Goal: Find specific page/section: Find specific page/section

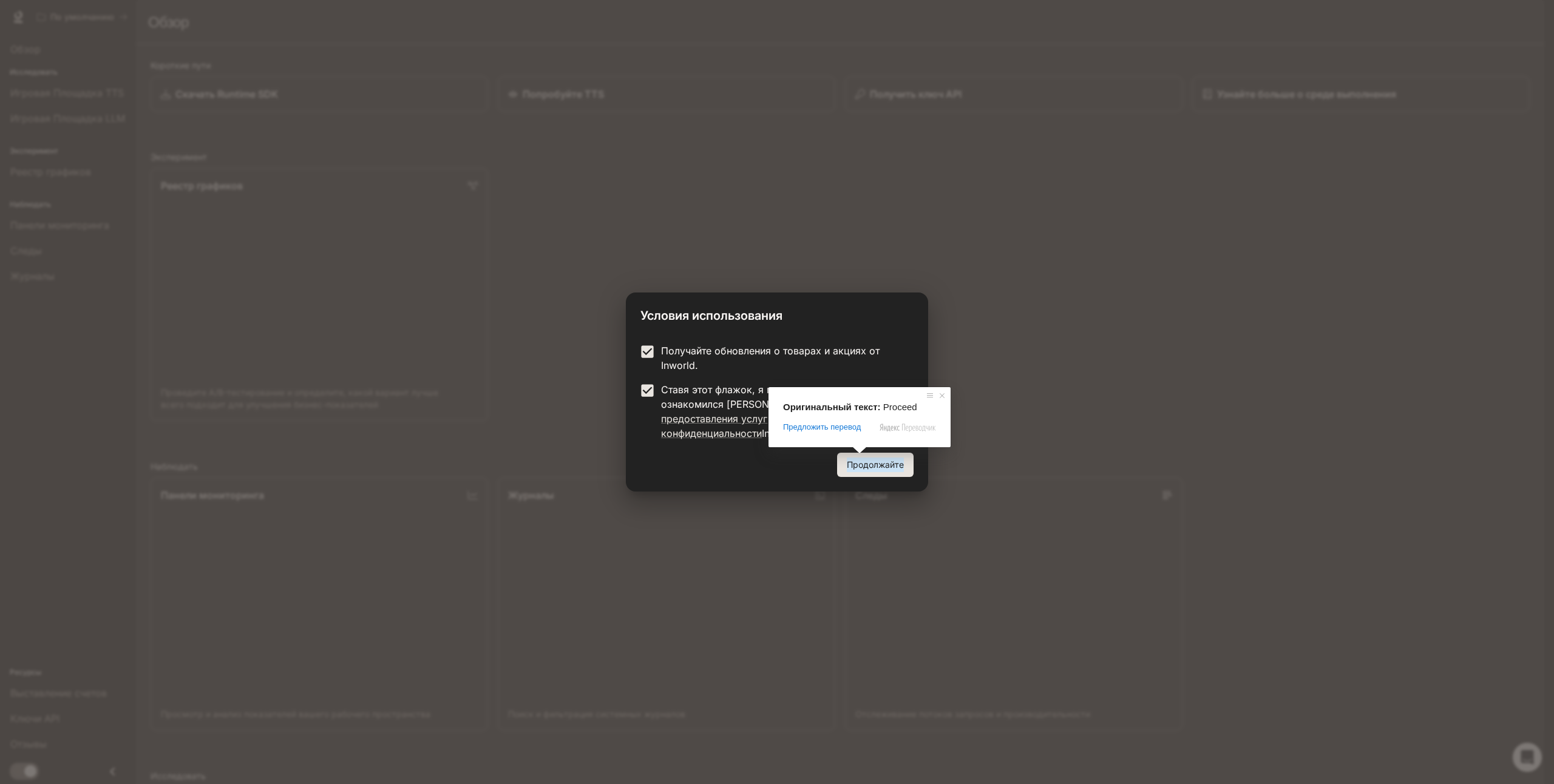
click at [859, 462] on ya-tr-span "Продолжайте" at bounding box center [875, 464] width 57 height 15
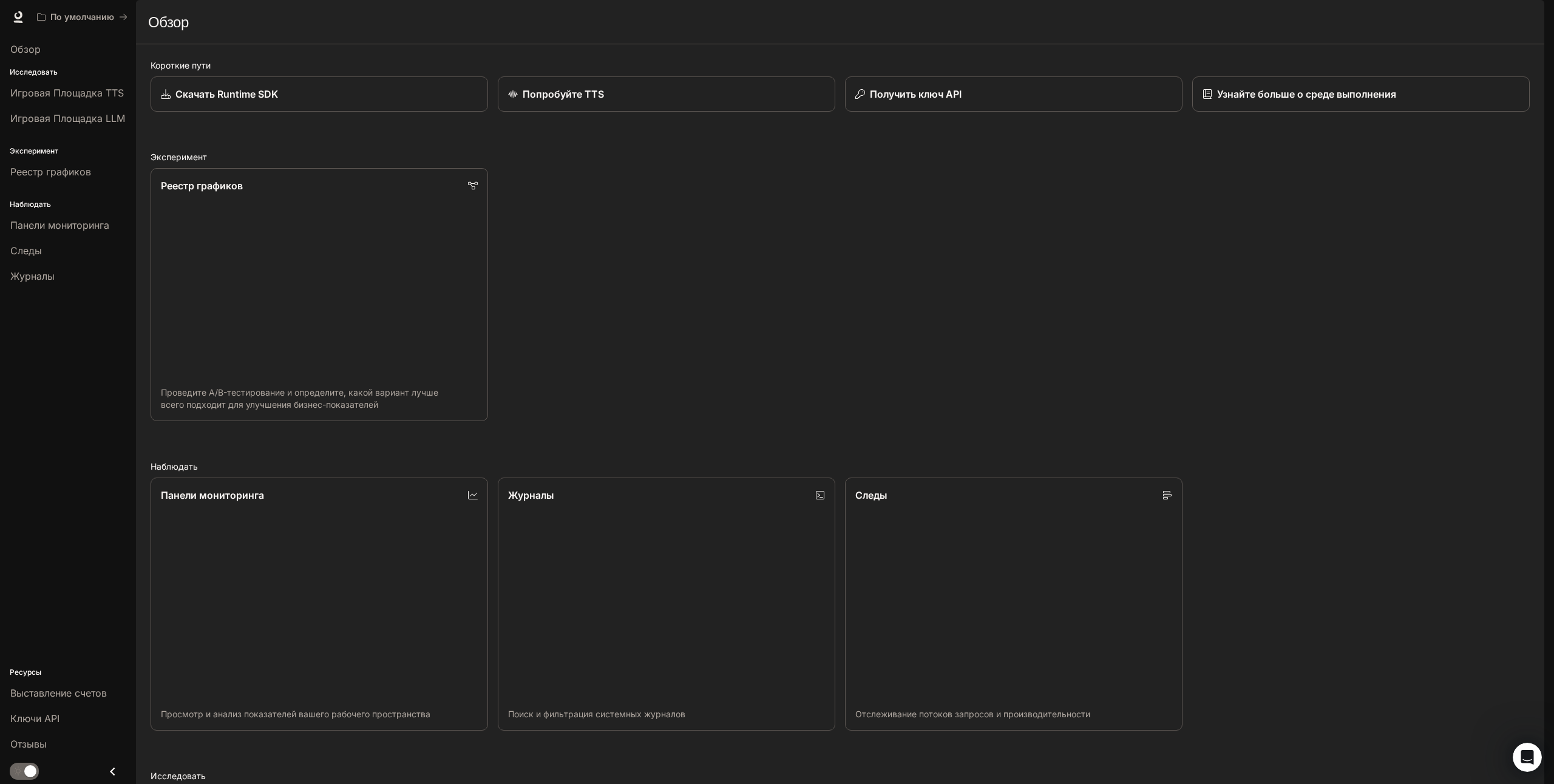
click at [21, 71] on p "Исследовать" at bounding box center [68, 72] width 136 height 11
click at [25, 89] on span "Игровая Площадка TTS" at bounding box center [67, 92] width 113 height 14
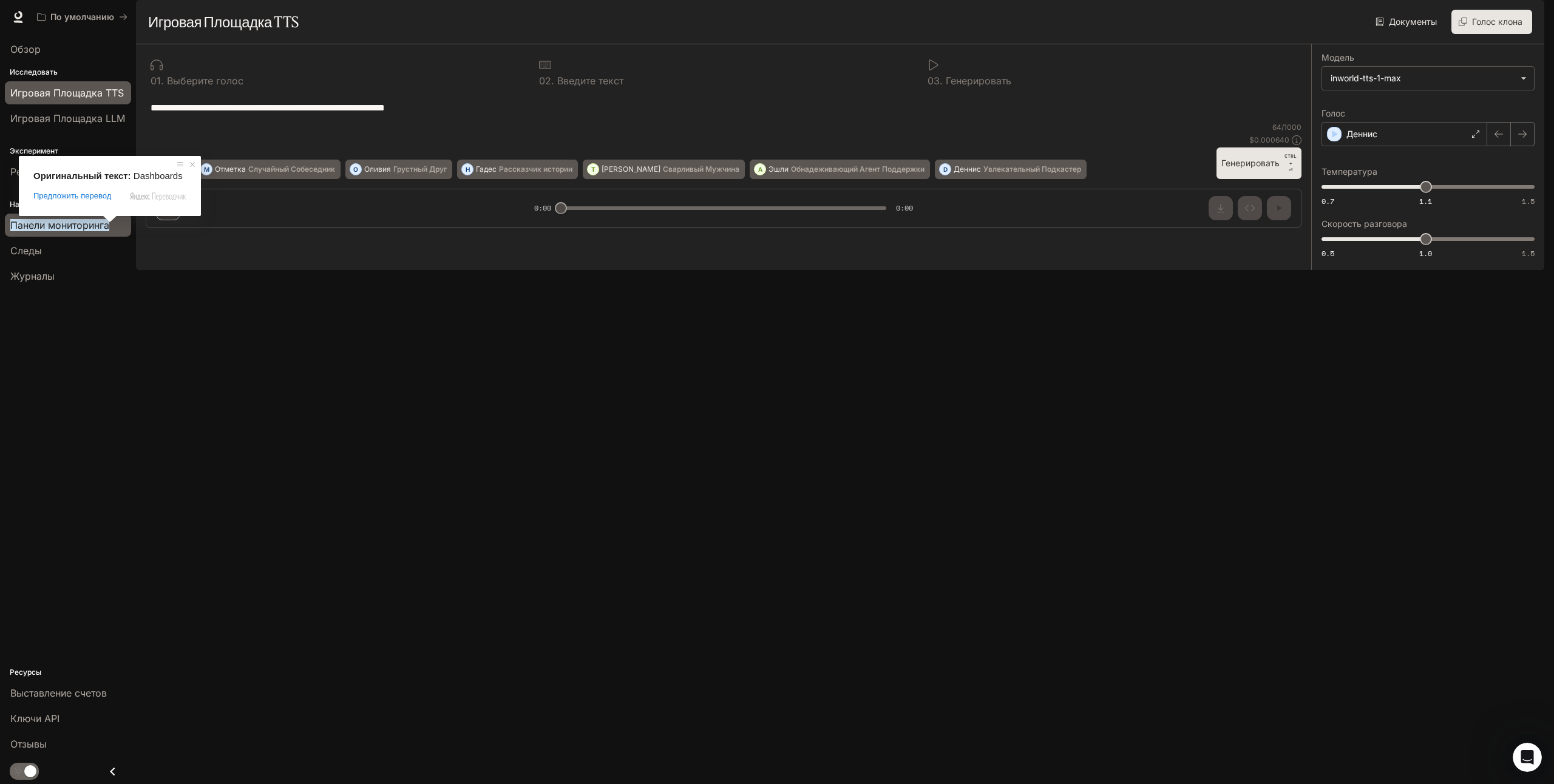
click at [97, 228] on ya-tr-span "Панели мониторинга" at bounding box center [59, 225] width 99 height 12
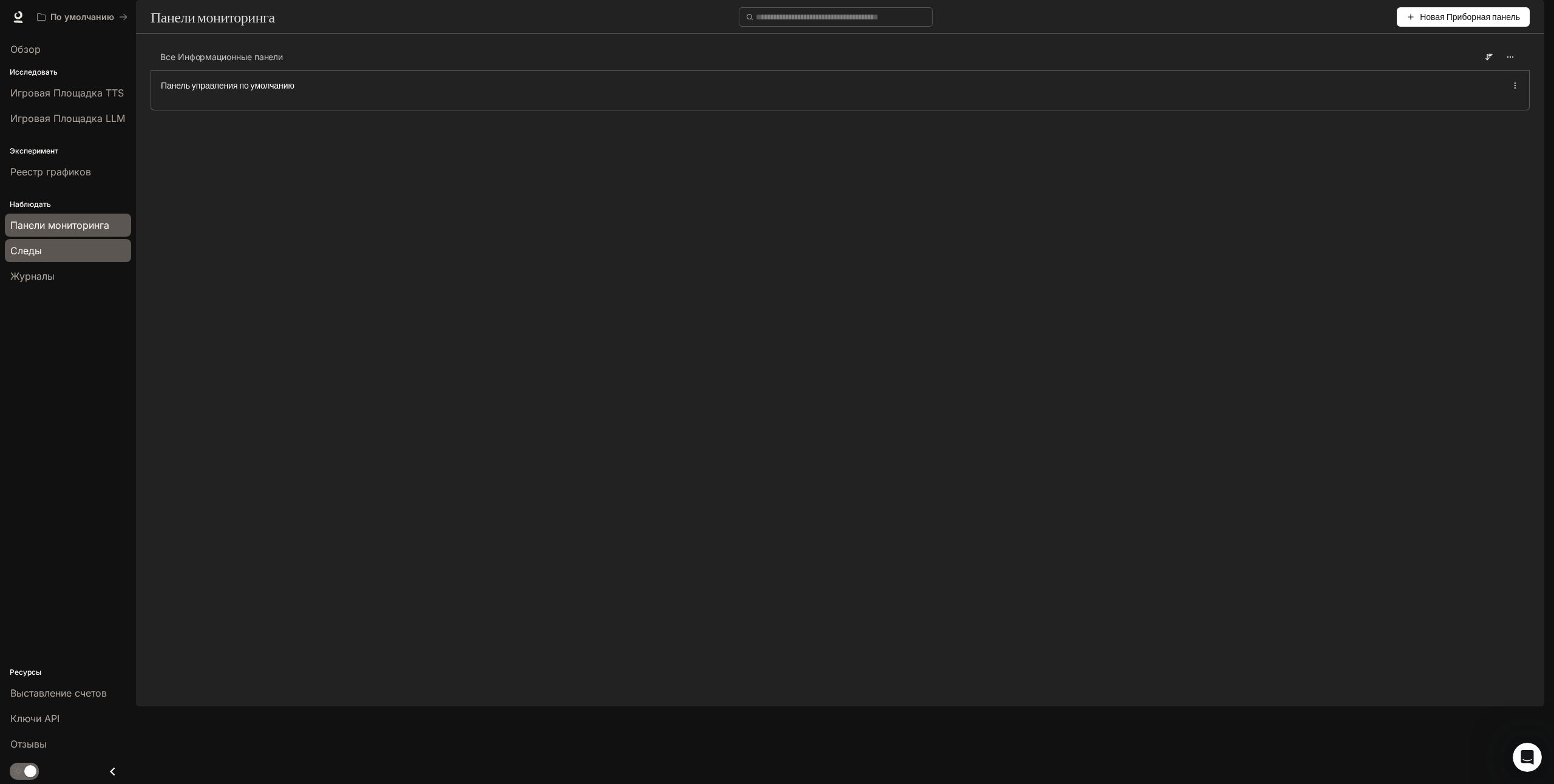
click at [92, 252] on div "Следы" at bounding box center [67, 251] width 115 height 14
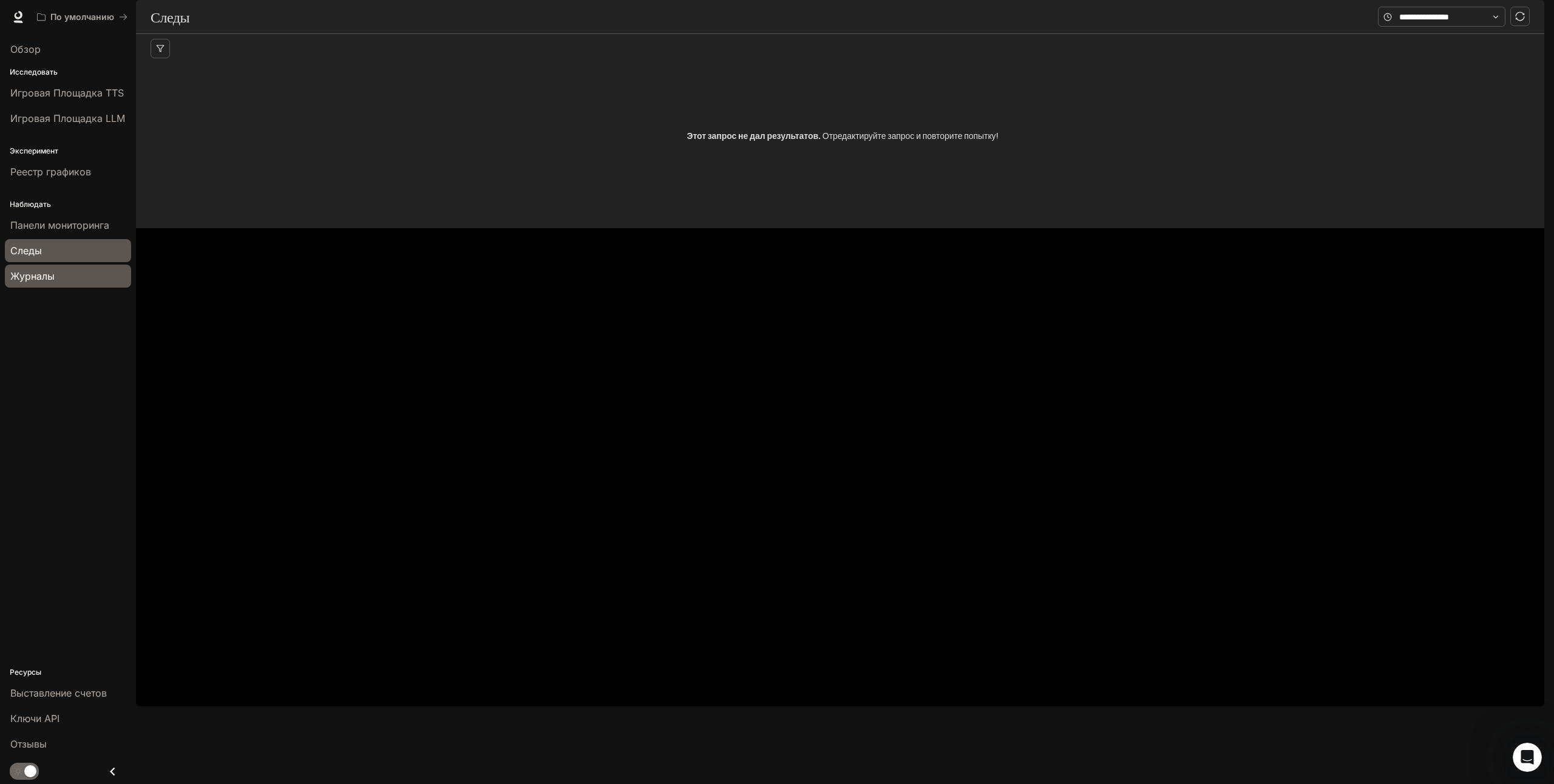
click at [61, 285] on link "Журналы" at bounding box center [68, 276] width 126 height 23
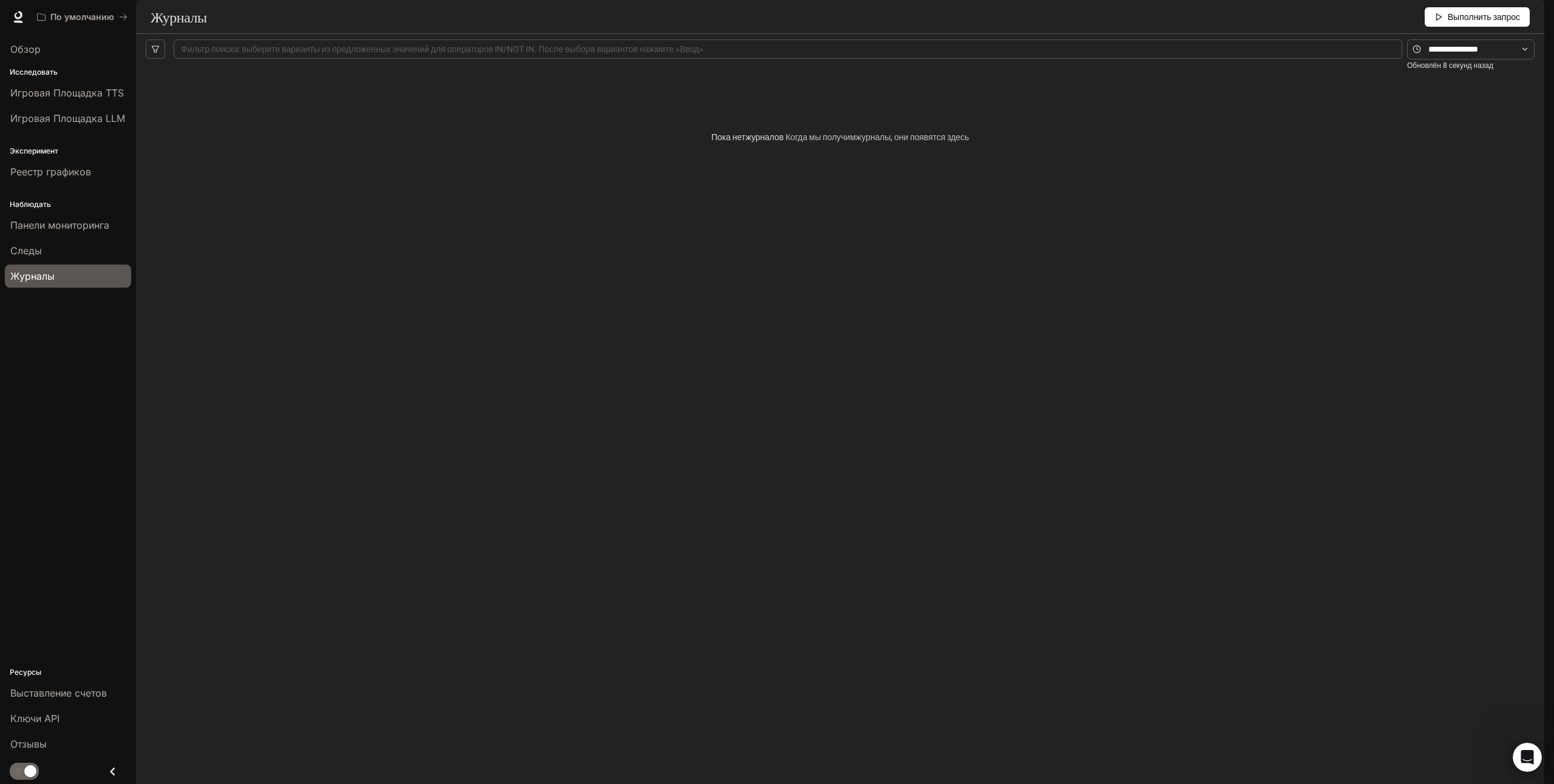
click at [1531, 21] on img "button" at bounding box center [1527, 17] width 17 height 17
click at [1222, 138] on div at bounding box center [777, 392] width 1554 height 784
